Goal: Transaction & Acquisition: Purchase product/service

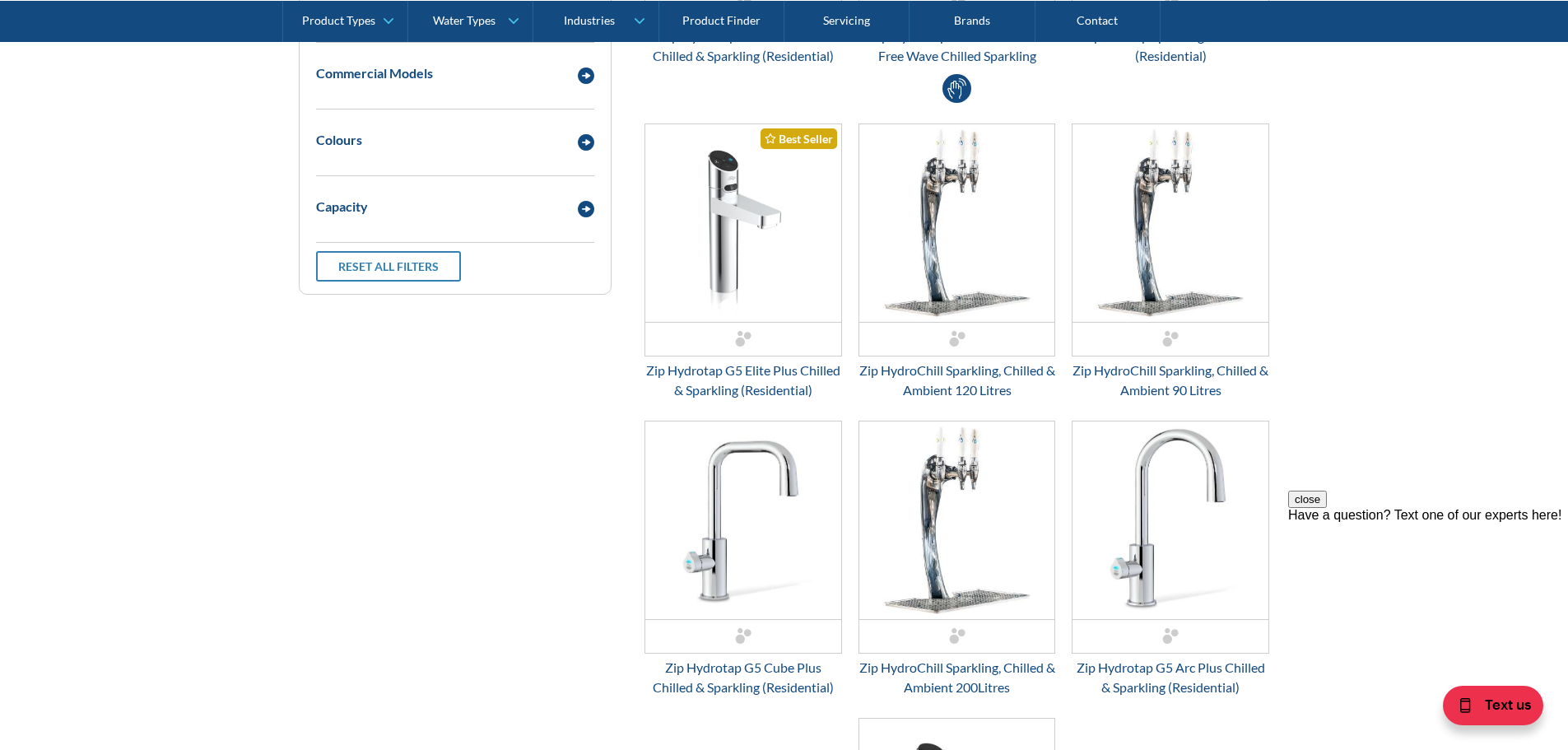
scroll to position [987, 0]
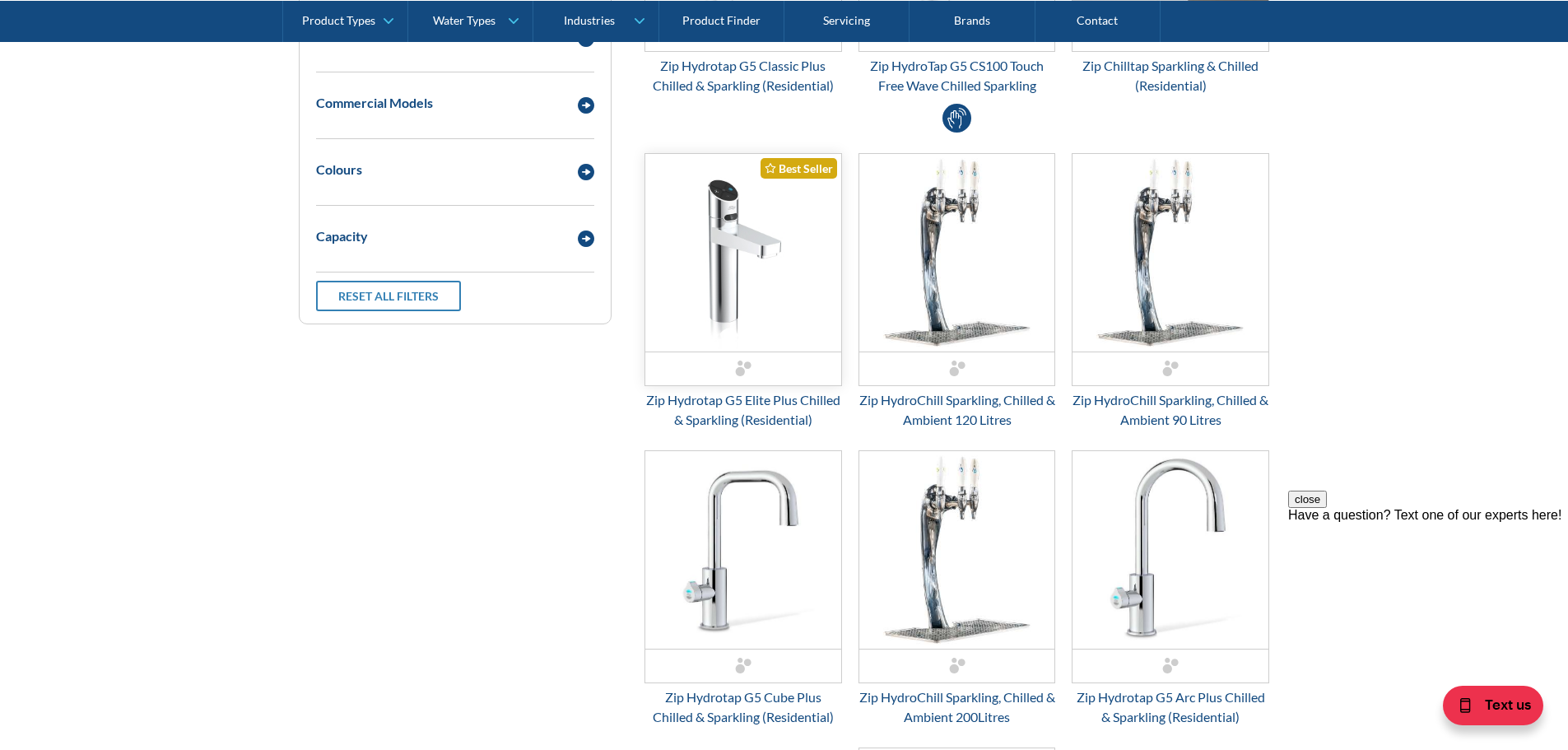
click at [745, 357] on div "Email Form 3" at bounding box center [744, 368] width 196 height 34
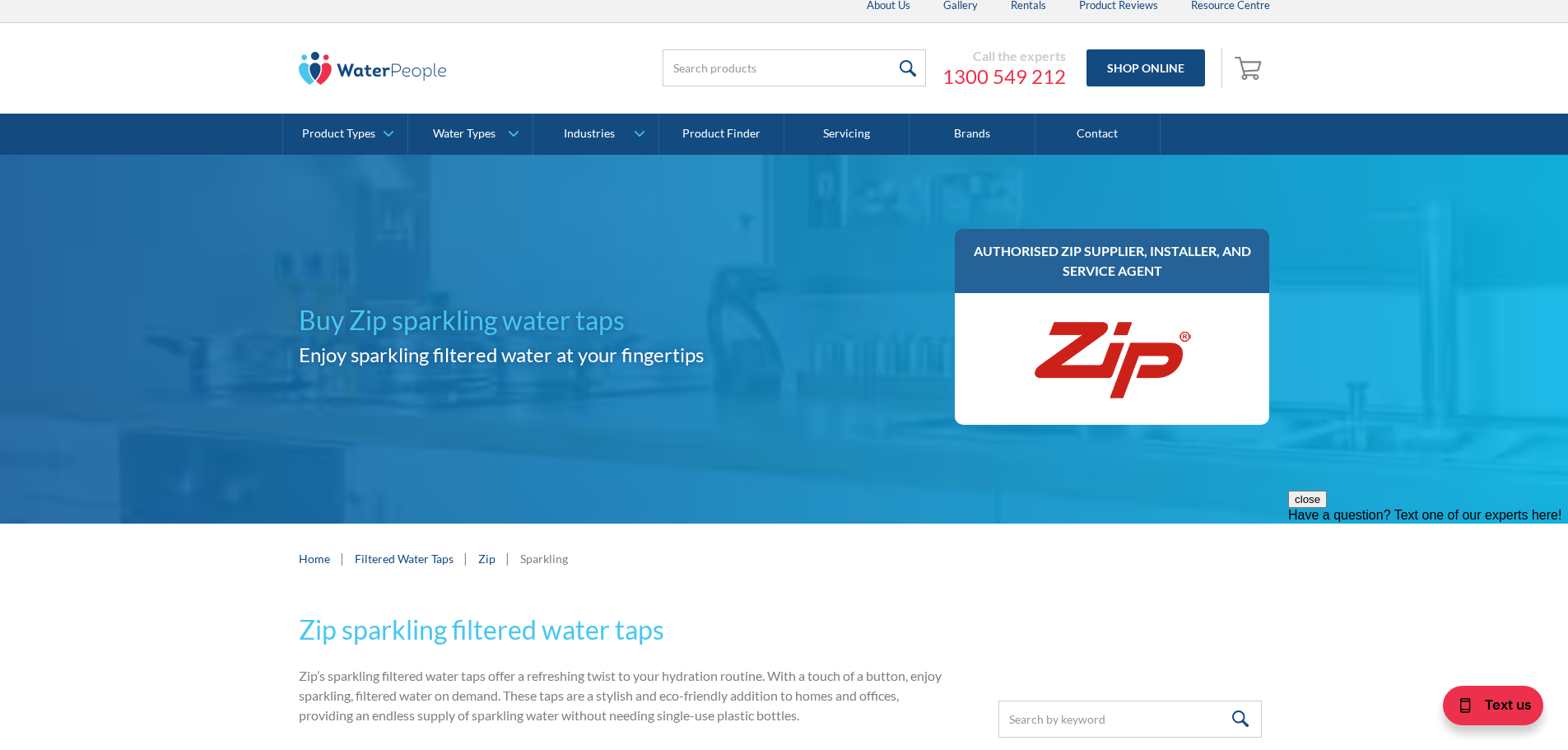
scroll to position [0, 0]
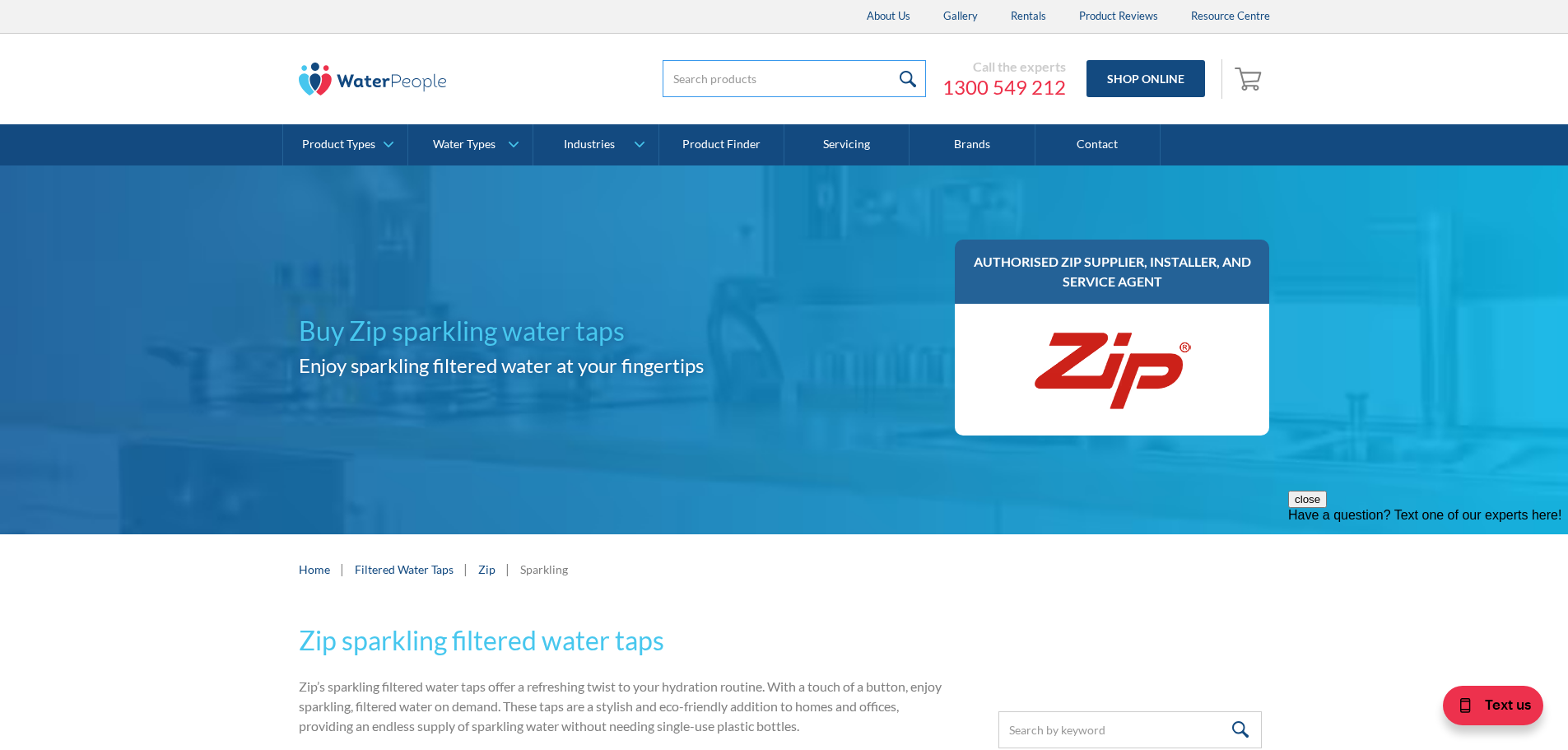
click at [701, 85] on input "search" at bounding box center [794, 78] width 264 height 37
type input "chilled sparking hot zip"
click at [890, 60] on input "submit" at bounding box center [908, 78] width 36 height 37
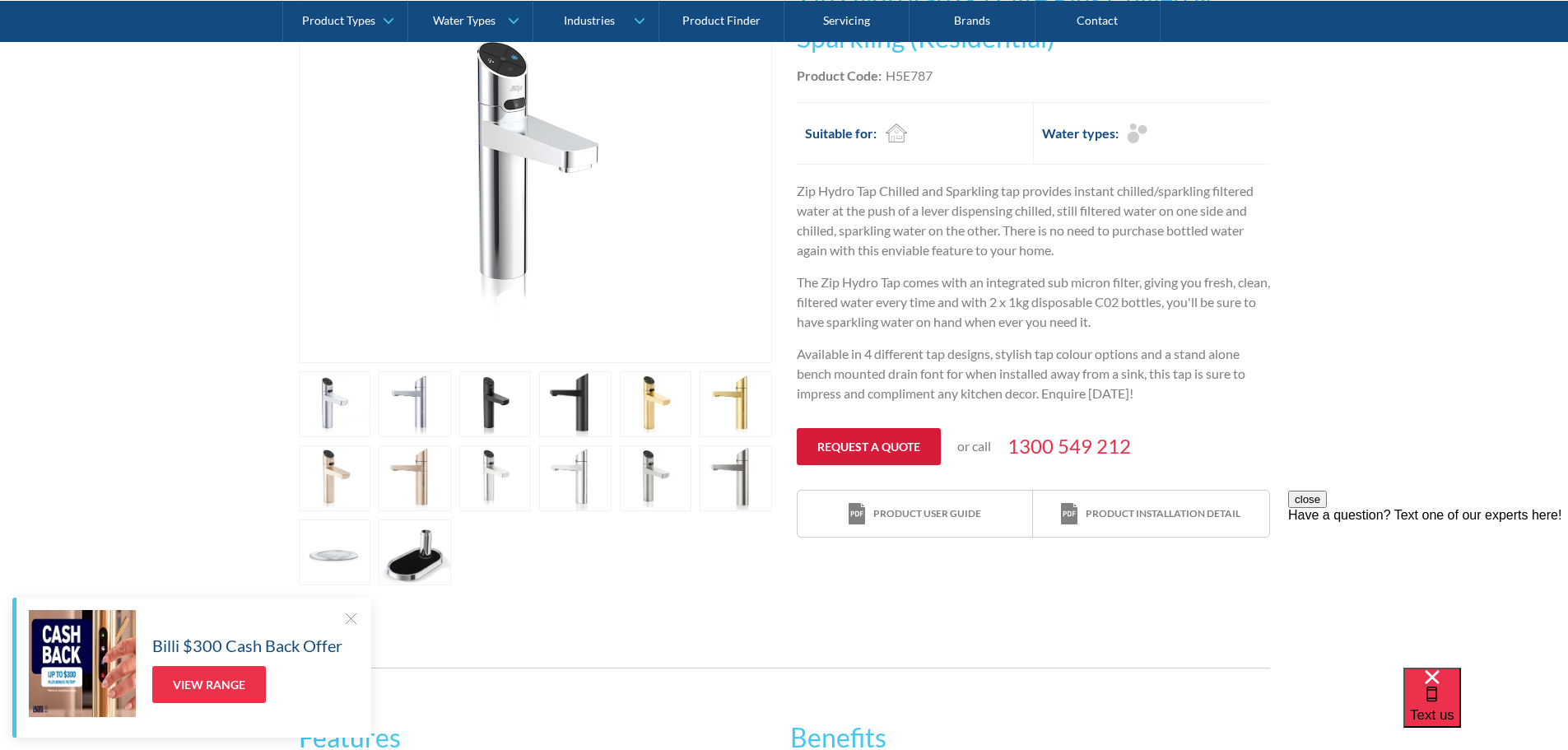
click at [873, 446] on link "Request a quote" at bounding box center [869, 446] width 144 height 37
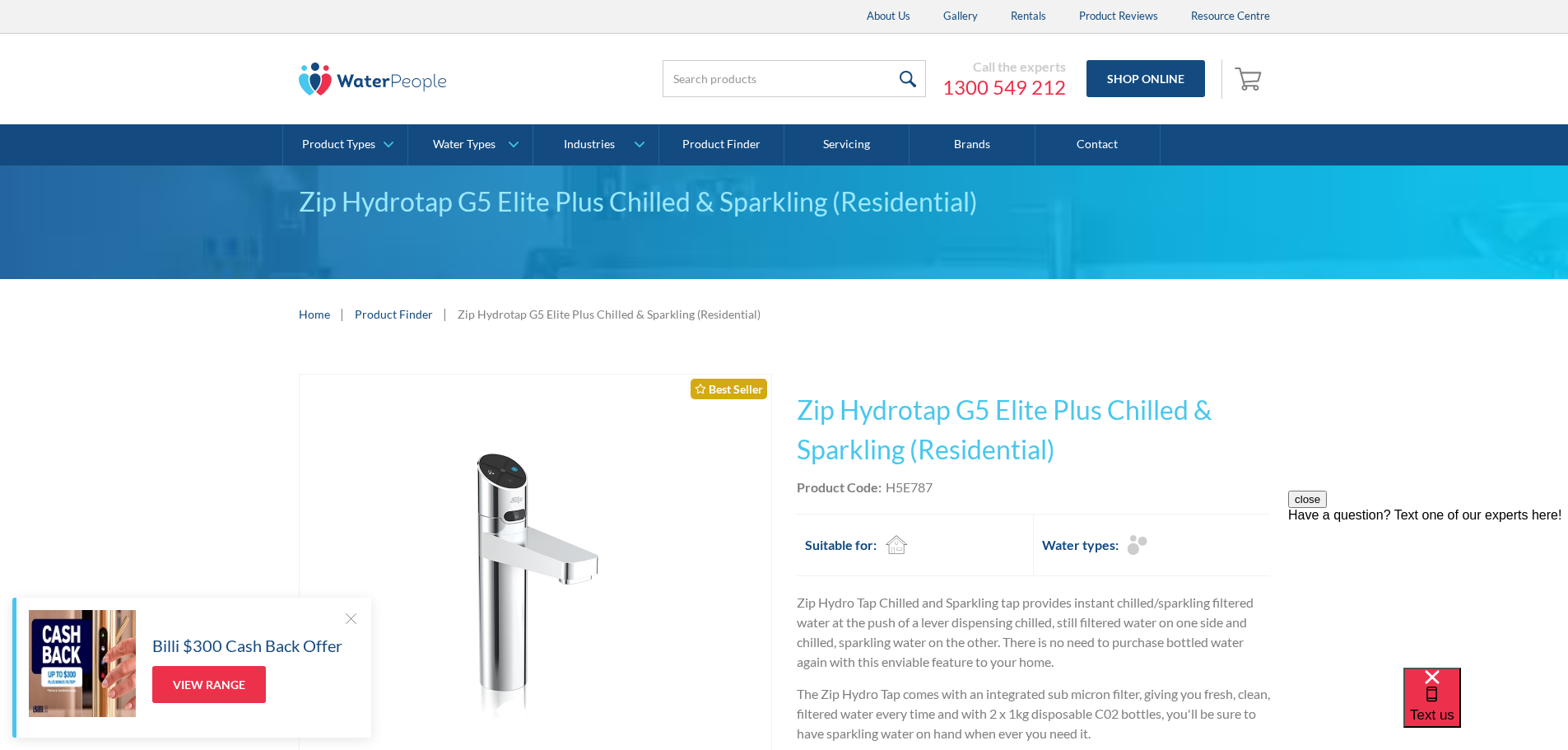
scroll to position [411, 0]
